Goal: Find specific page/section: Find specific page/section

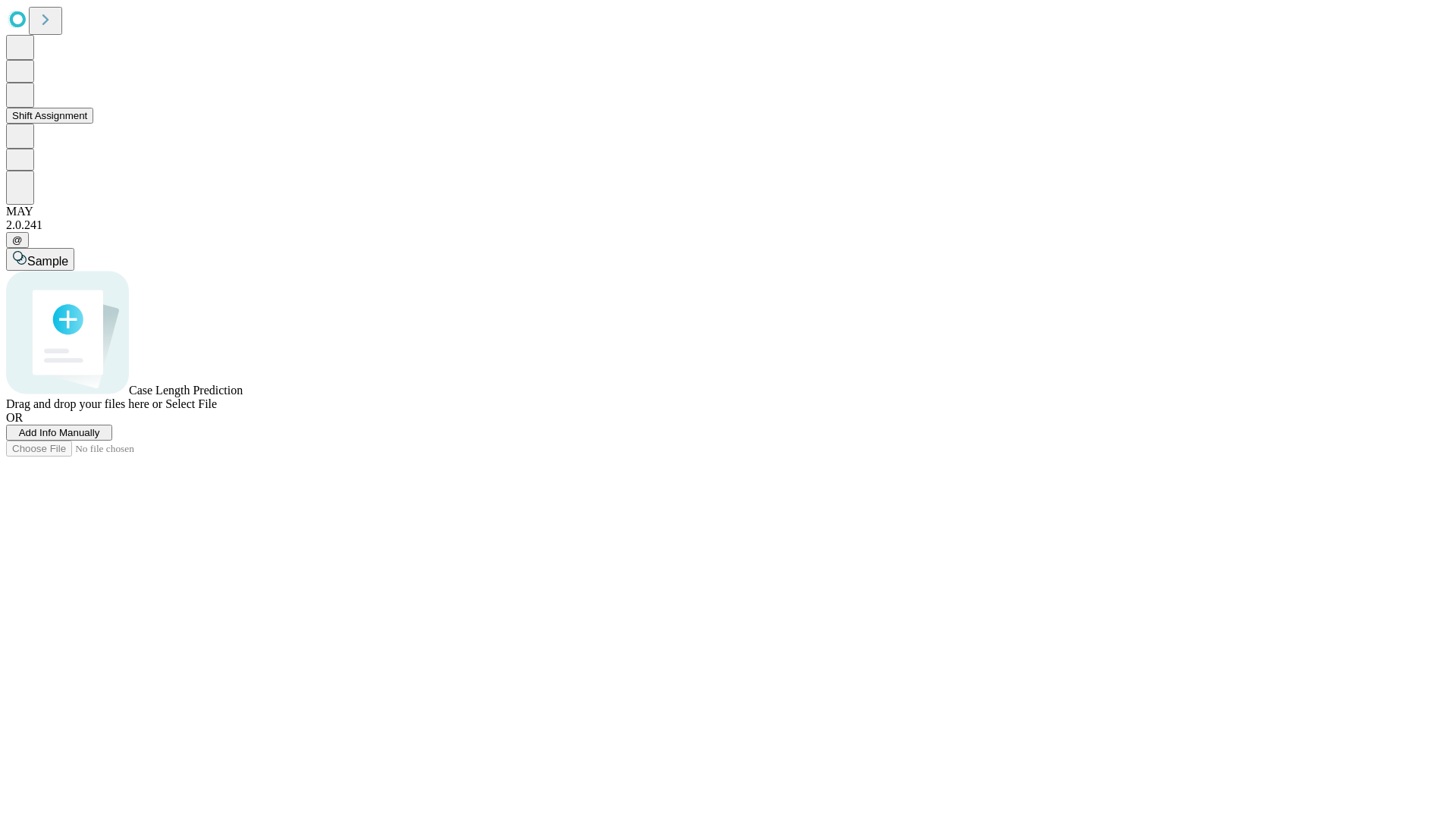
click at [94, 123] on button "Shift Assignment" at bounding box center [49, 115] width 87 height 16
